Goal: Task Accomplishment & Management: Use online tool/utility

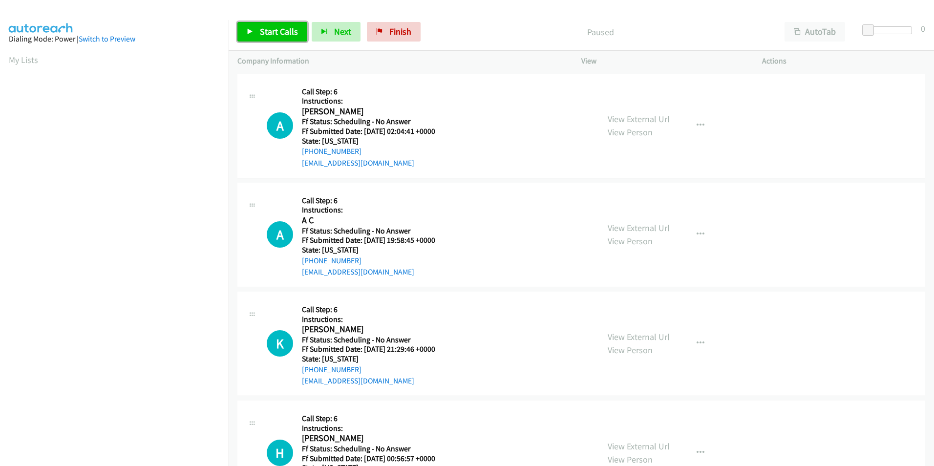
click at [285, 28] on span "Start Calls" at bounding box center [279, 31] width 38 height 11
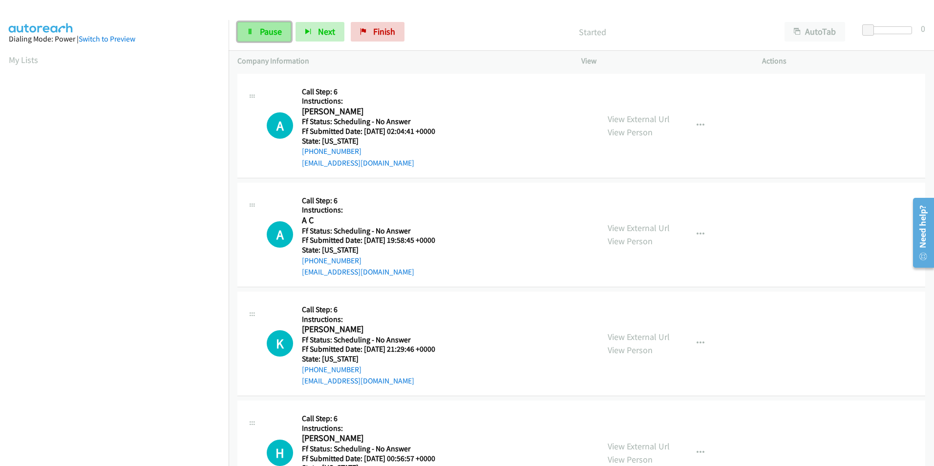
click at [275, 26] on span "Pause" at bounding box center [271, 31] width 22 height 11
click at [284, 36] on span "Start Calls" at bounding box center [279, 31] width 38 height 11
click at [279, 24] on link "Start Calls" at bounding box center [272, 32] width 70 height 20
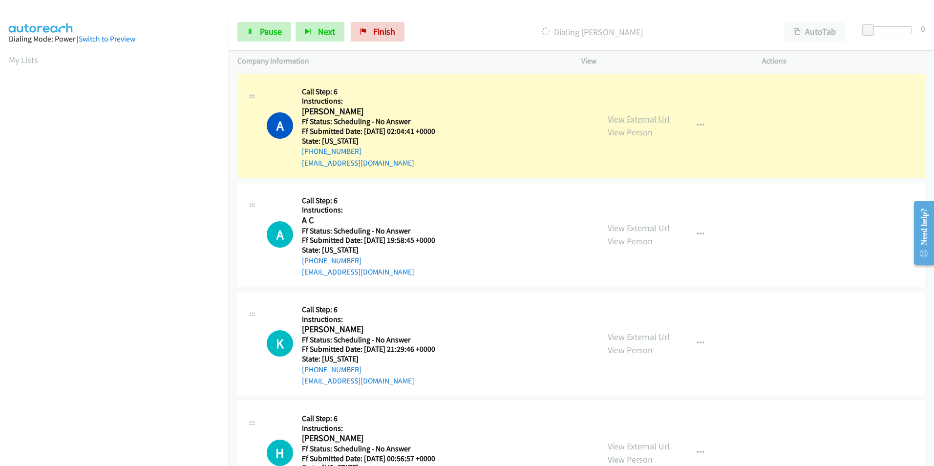
click at [632, 119] on link "View External Url" at bounding box center [639, 118] width 62 height 11
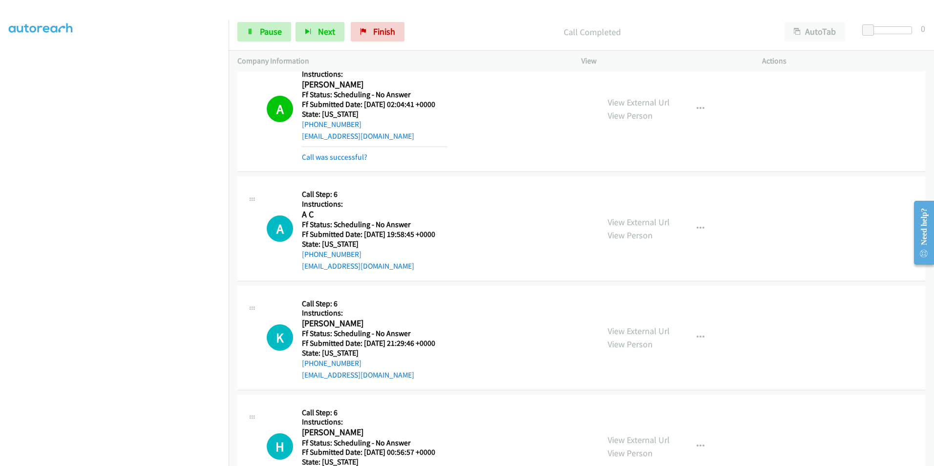
scroll to position [49, 0]
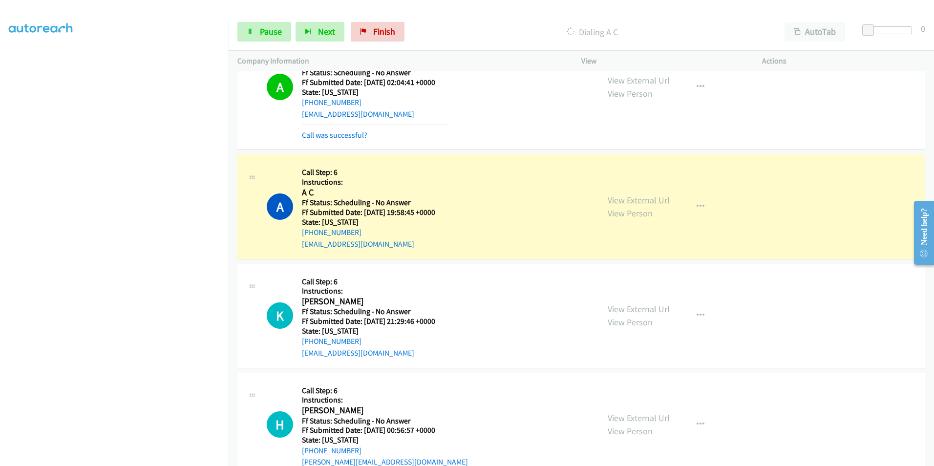
click at [639, 200] on link "View External Url" at bounding box center [639, 199] width 62 height 11
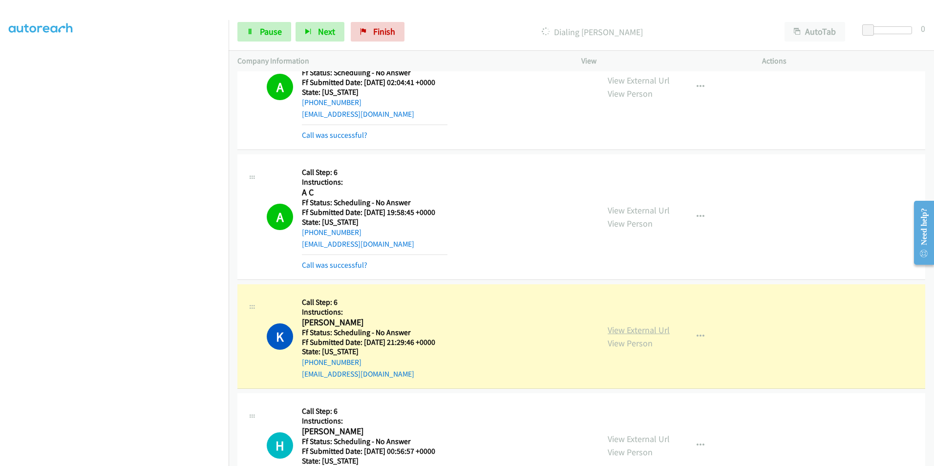
click at [640, 327] on link "View External Url" at bounding box center [639, 329] width 62 height 11
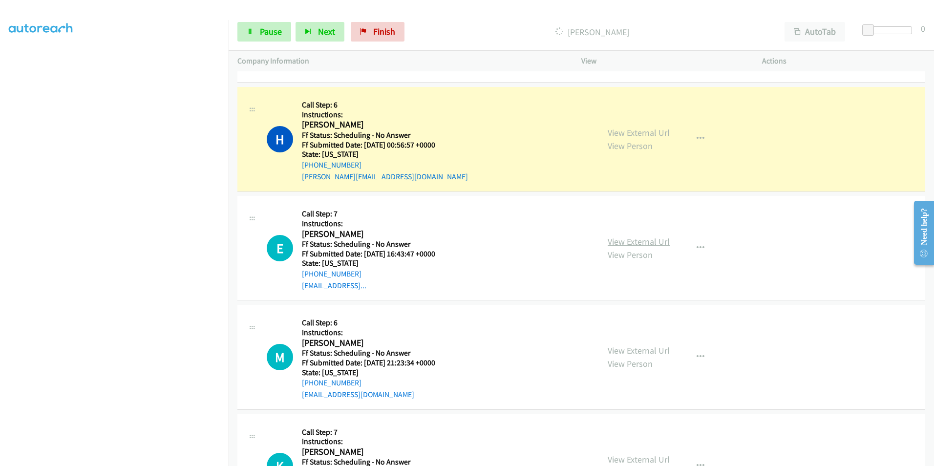
scroll to position [391, 0]
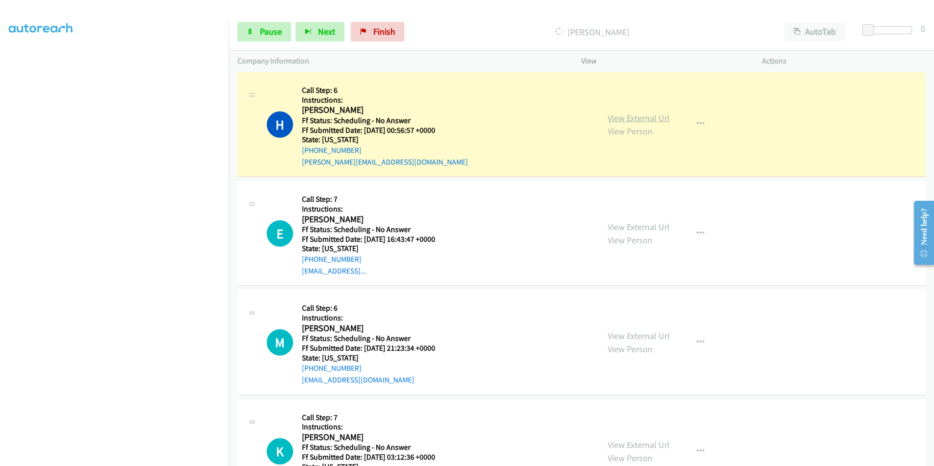
click at [624, 114] on link "View External Url" at bounding box center [639, 117] width 62 height 11
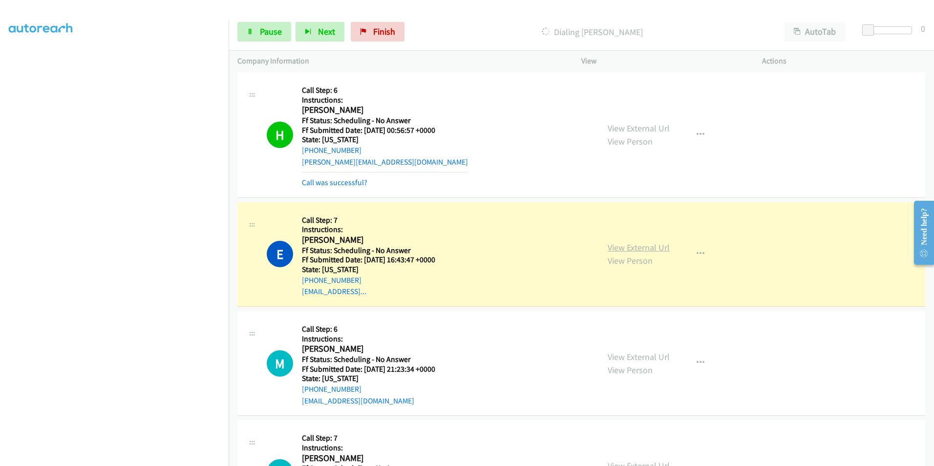
click at [610, 248] on link "View External Url" at bounding box center [639, 247] width 62 height 11
click at [633, 252] on link "View External Url" at bounding box center [639, 247] width 62 height 11
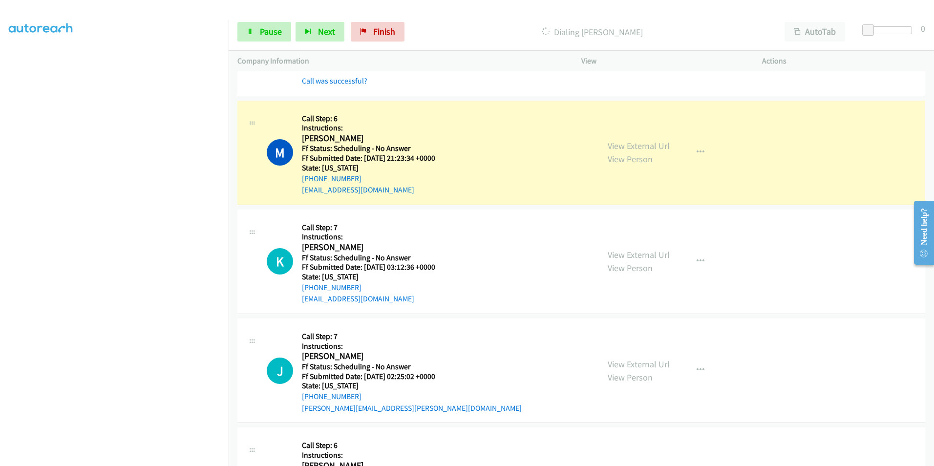
scroll to position [684, 0]
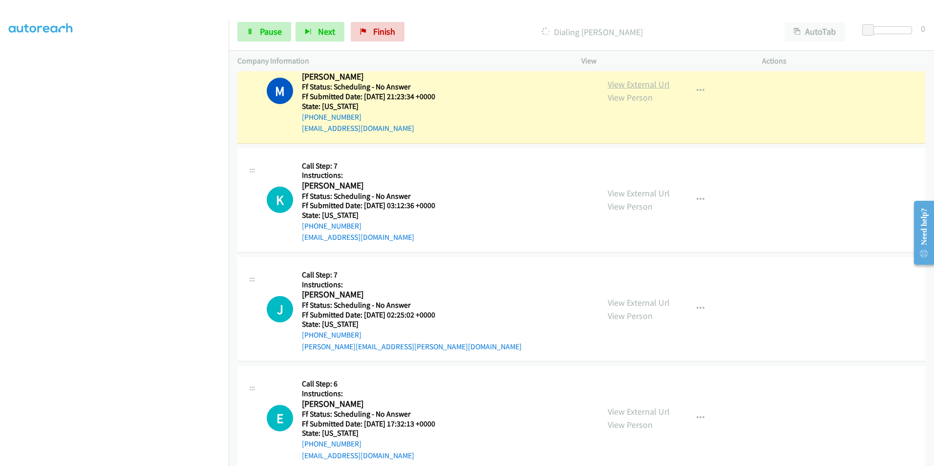
click at [626, 85] on link "View External Url" at bounding box center [639, 84] width 62 height 11
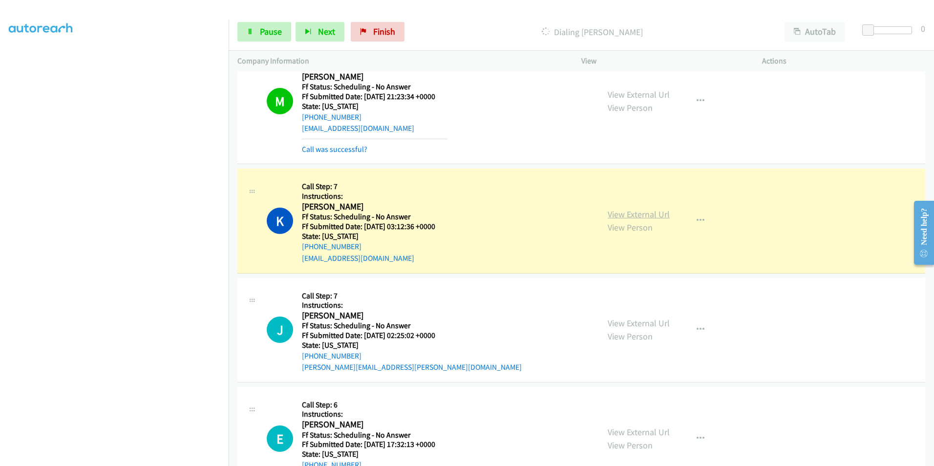
click at [637, 213] on link "View External Url" at bounding box center [639, 214] width 62 height 11
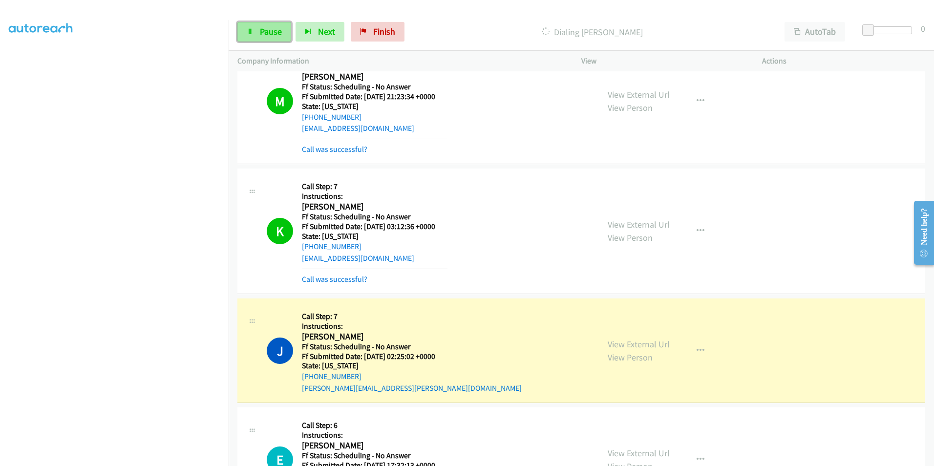
click at [251, 29] on icon at bounding box center [250, 32] width 7 height 7
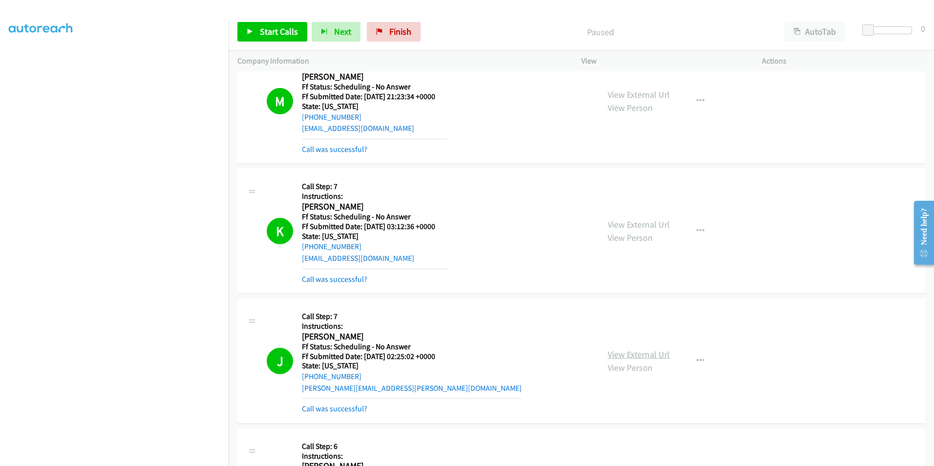
click at [645, 355] on link "View External Url" at bounding box center [639, 354] width 62 height 11
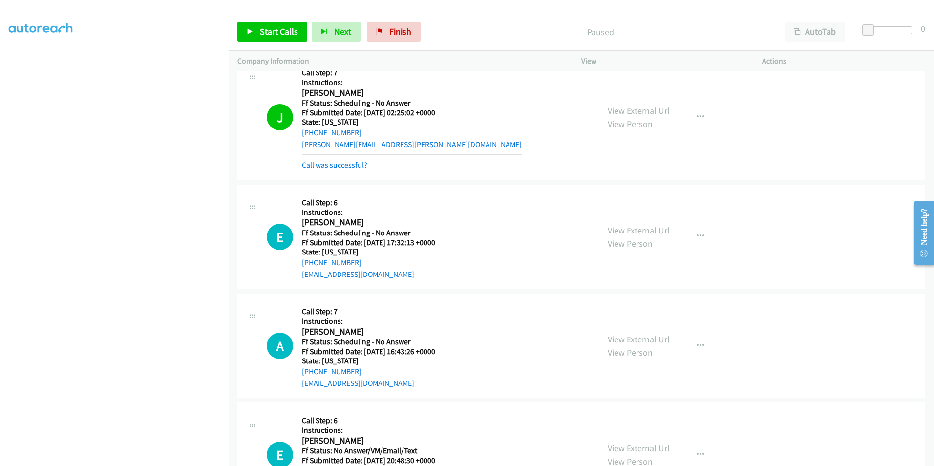
scroll to position [928, 0]
click at [274, 31] on span "Start Calls" at bounding box center [279, 31] width 38 height 11
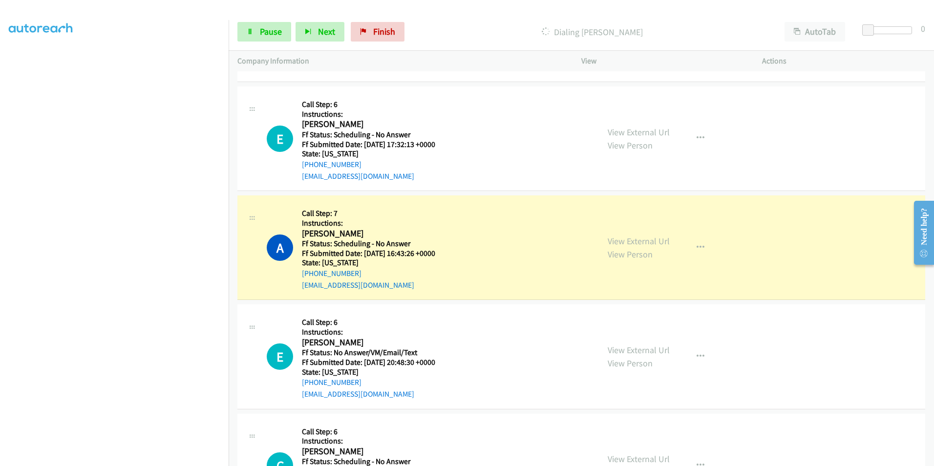
scroll to position [1075, 0]
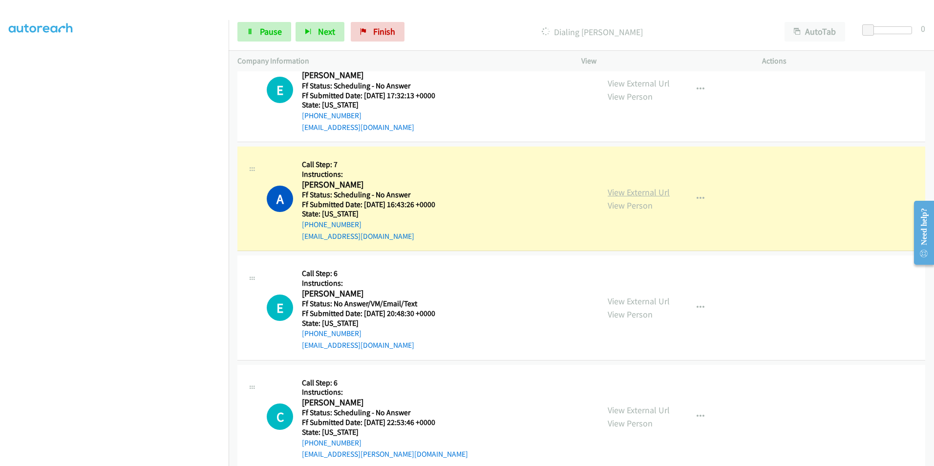
click at [641, 192] on link "View External Url" at bounding box center [639, 192] width 62 height 11
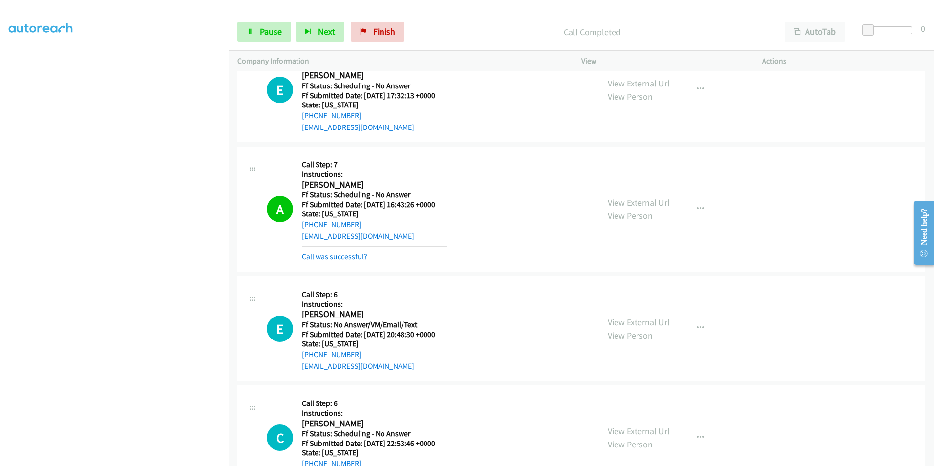
click at [645, 193] on div "View External Url View Person View External Url Email Schedule/Manage Callback …" at bounding box center [694, 208] width 190 height 107
click at [625, 205] on link "View External Url" at bounding box center [639, 202] width 62 height 11
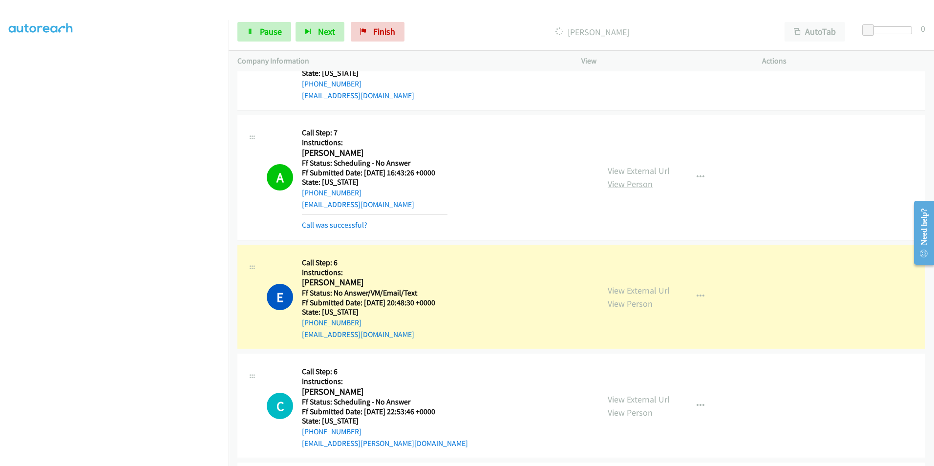
scroll to position [1124, 0]
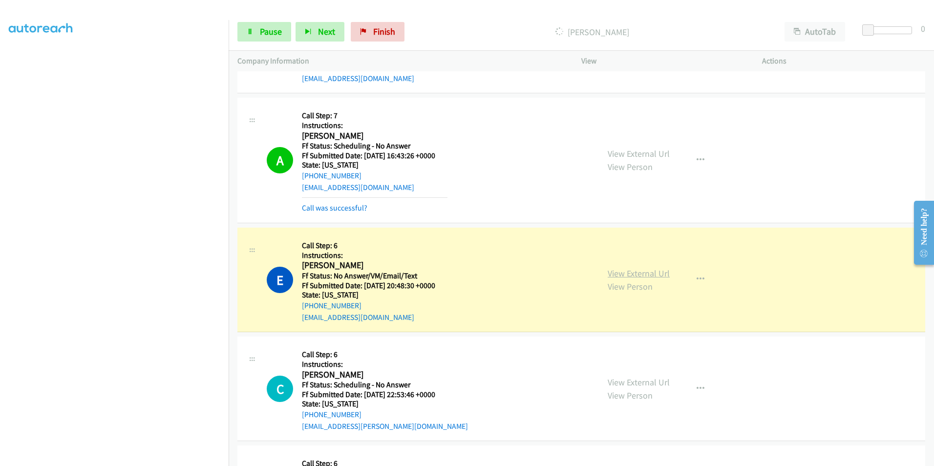
click at [655, 272] on link "View External Url" at bounding box center [639, 273] width 62 height 11
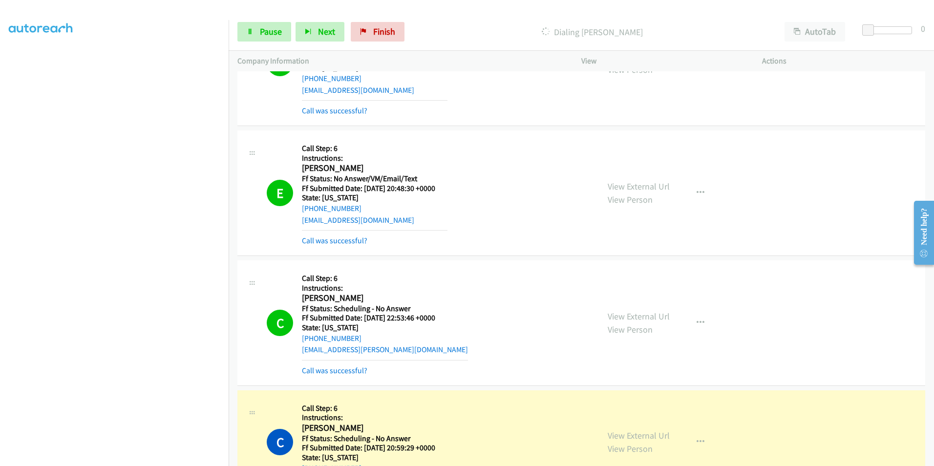
scroll to position [1222, 0]
click at [640, 318] on link "View External Url" at bounding box center [639, 315] width 62 height 11
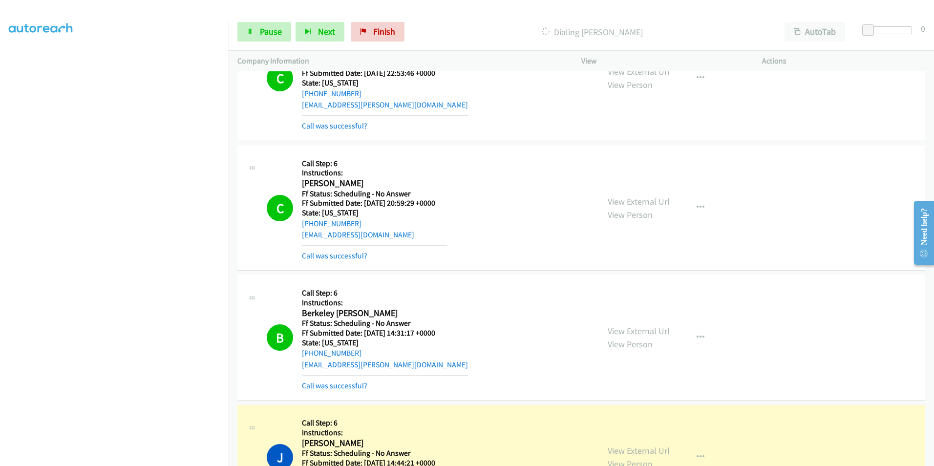
scroll to position [1515, 0]
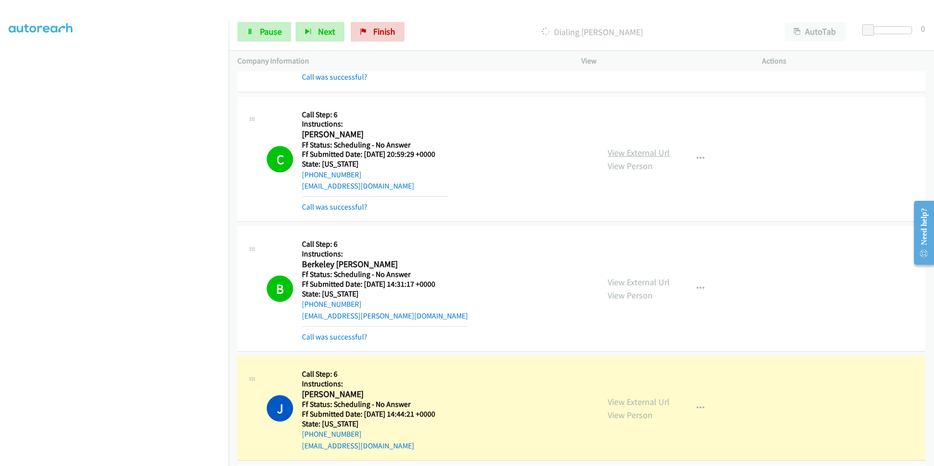
click at [619, 151] on link "View External Url" at bounding box center [639, 152] width 62 height 11
drag, startPoint x: 268, startPoint y: 33, endPoint x: 272, endPoint y: 37, distance: 5.9
click at [268, 33] on span "Pause" at bounding box center [271, 31] width 22 height 11
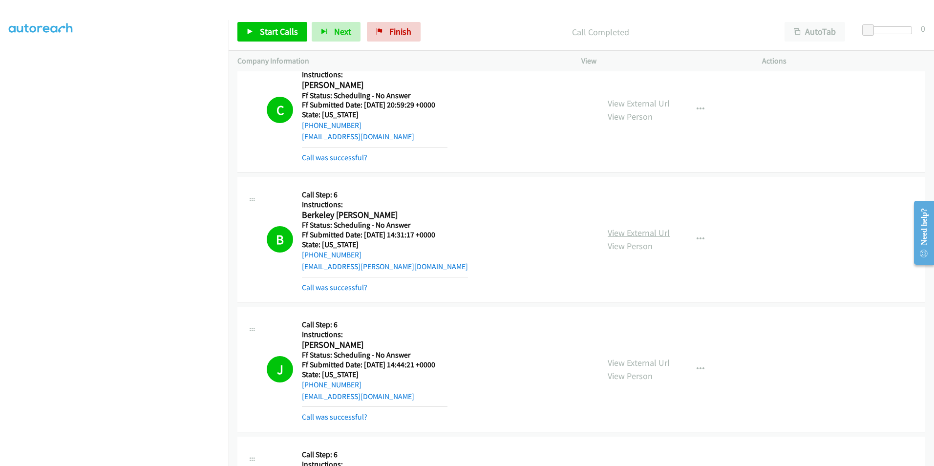
scroll to position [1564, 0]
click at [628, 234] on link "View External Url" at bounding box center [639, 233] width 62 height 11
click at [620, 362] on link "View External Url" at bounding box center [639, 363] width 62 height 11
click at [270, 35] on span "Start Calls" at bounding box center [279, 31] width 38 height 11
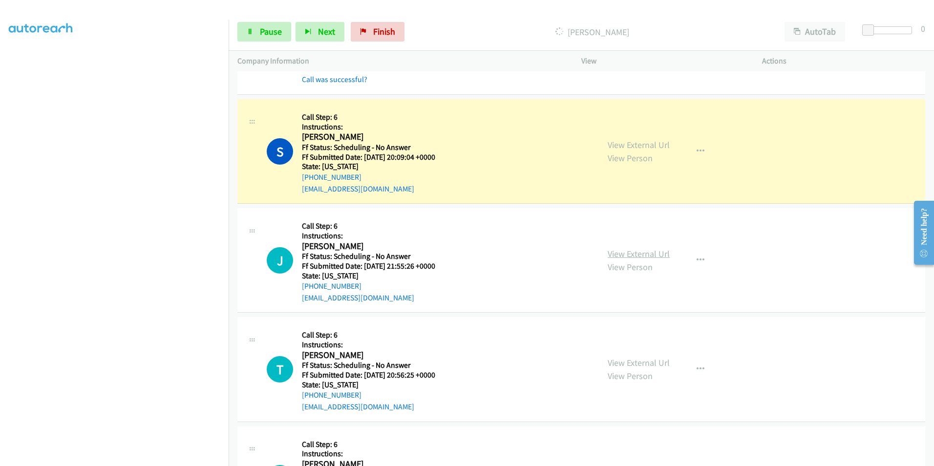
scroll to position [1906, 0]
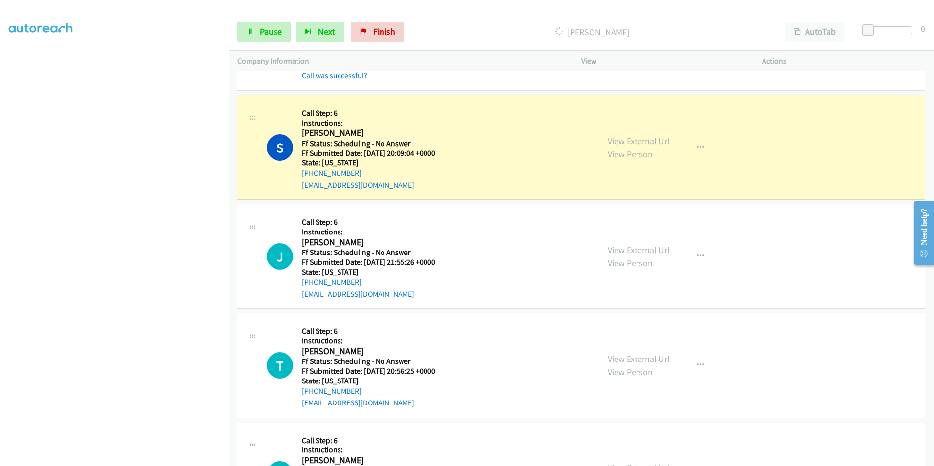
click at [625, 142] on link "View External Url" at bounding box center [639, 140] width 62 height 11
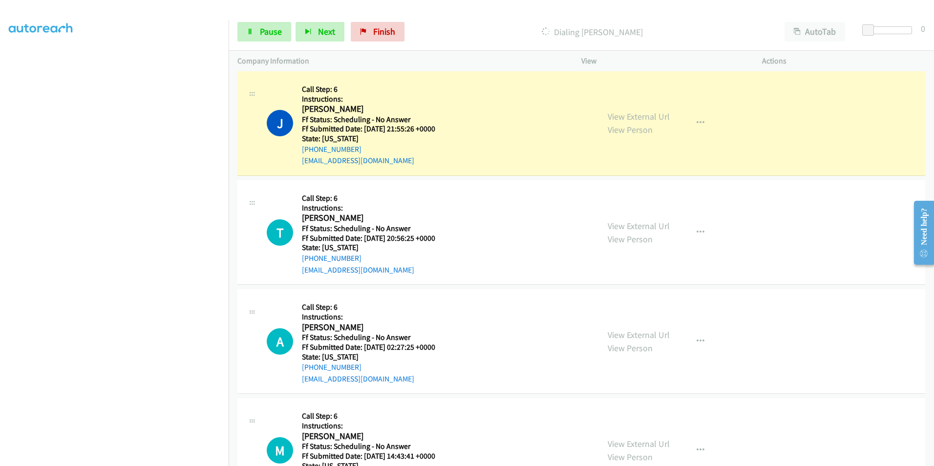
scroll to position [2003, 0]
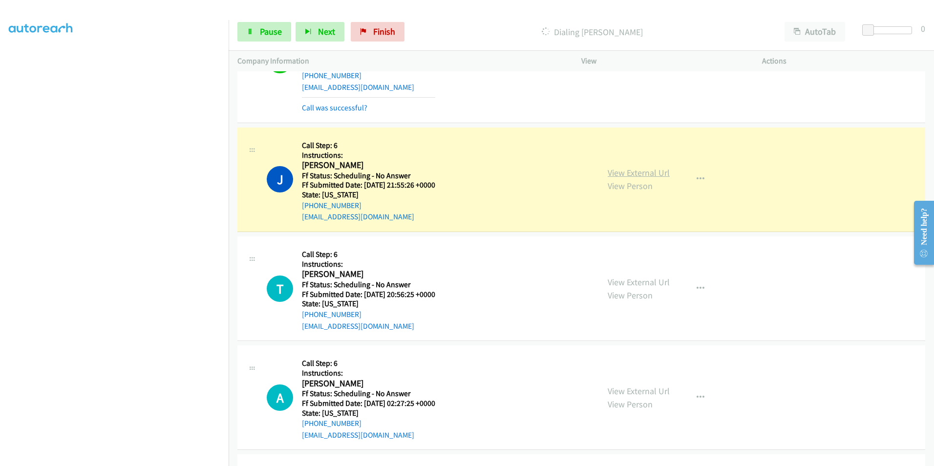
click at [653, 170] on link "View External Url" at bounding box center [639, 172] width 62 height 11
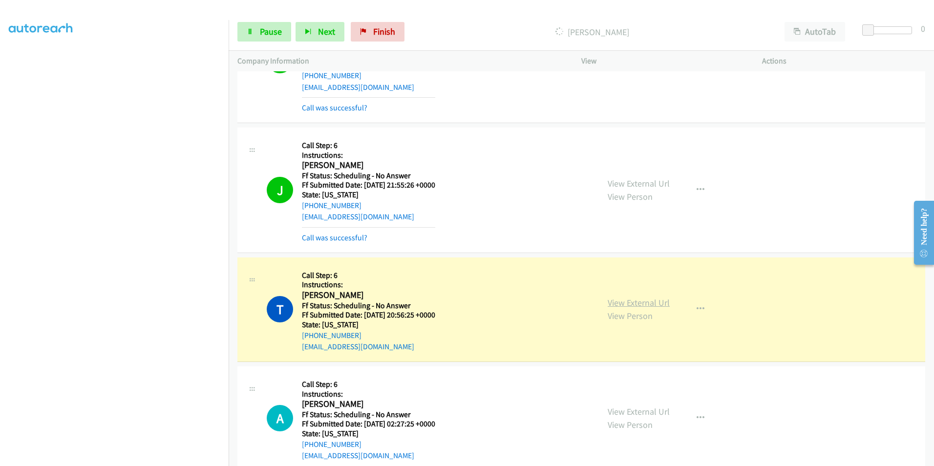
click at [643, 303] on link "View External Url" at bounding box center [639, 302] width 62 height 11
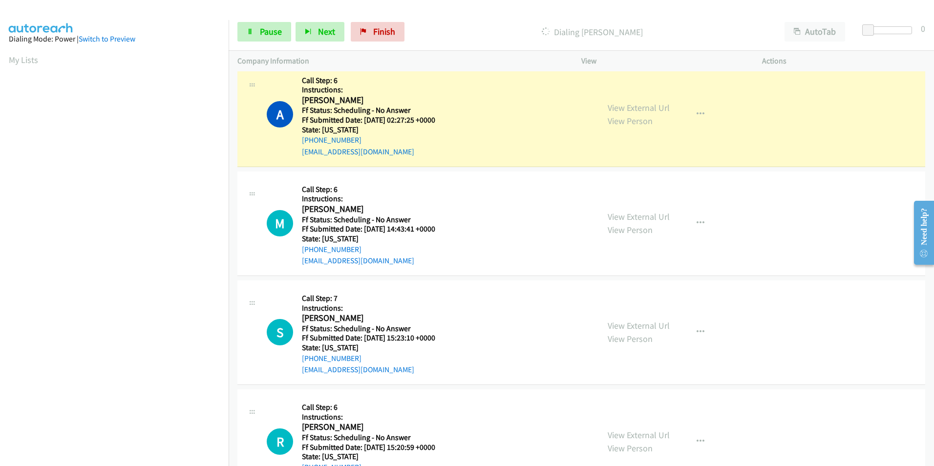
scroll to position [2345, 0]
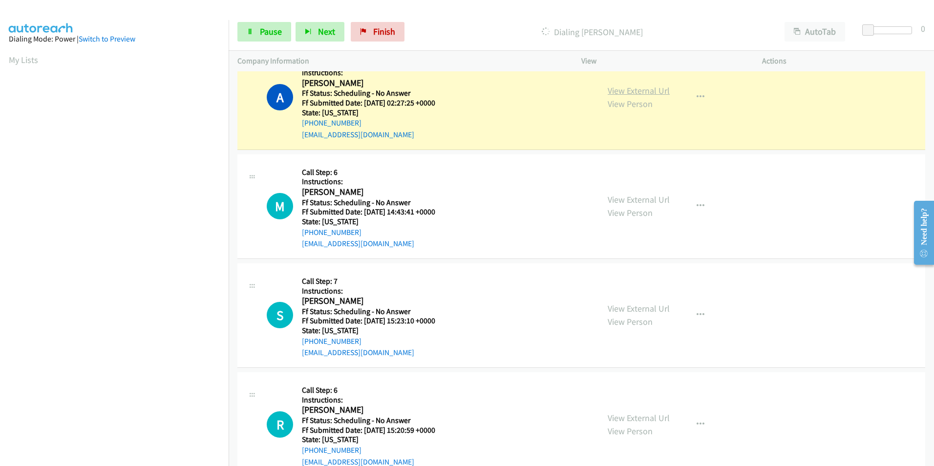
click at [645, 89] on link "View External Url" at bounding box center [639, 90] width 62 height 11
click at [272, 44] on div "Start Calls Pause Next Finish Dialing [PERSON_NAME] AutoTab AutoTab 0" at bounding box center [582, 32] width 706 height 38
click at [264, 36] on span "Pause" at bounding box center [271, 31] width 22 height 11
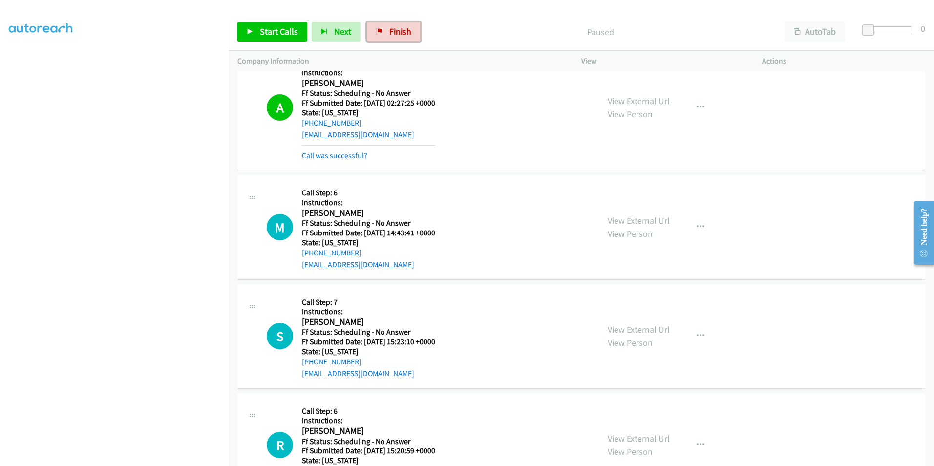
drag, startPoint x: 384, startPoint y: 37, endPoint x: 513, endPoint y: 46, distance: 129.4
click at [384, 37] on link "Finish" at bounding box center [394, 32] width 54 height 20
